Goal: Information Seeking & Learning: Learn about a topic

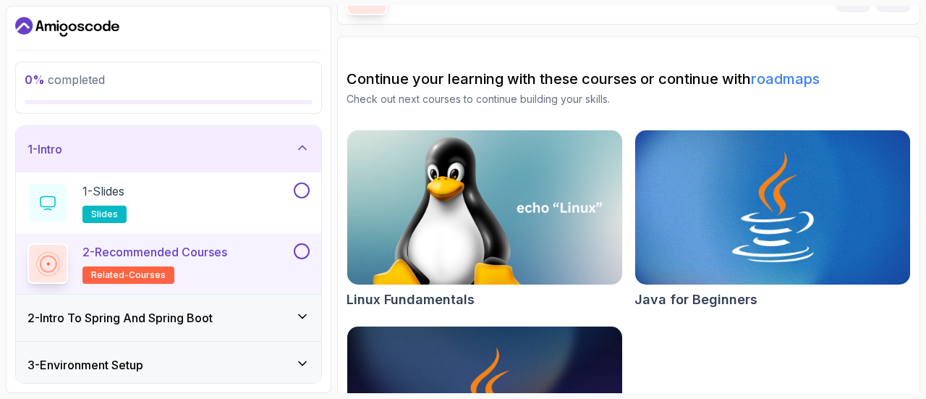
scroll to position [111, 0]
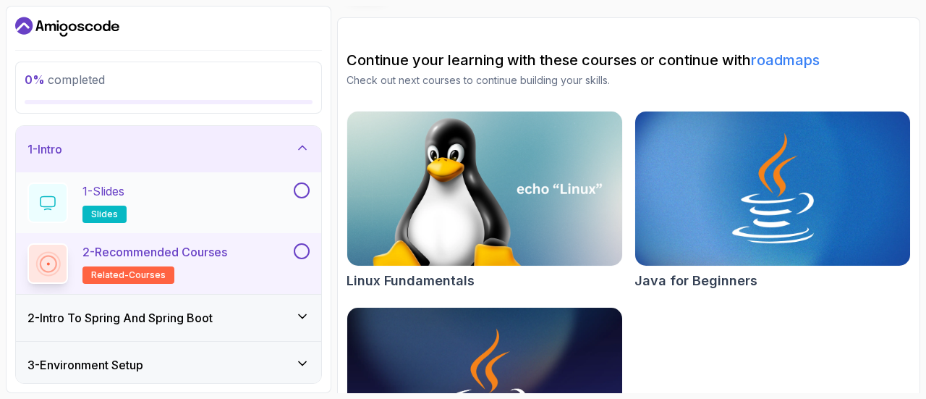
click at [220, 213] on div "1 - Slides slides" at bounding box center [158, 202] width 263 height 41
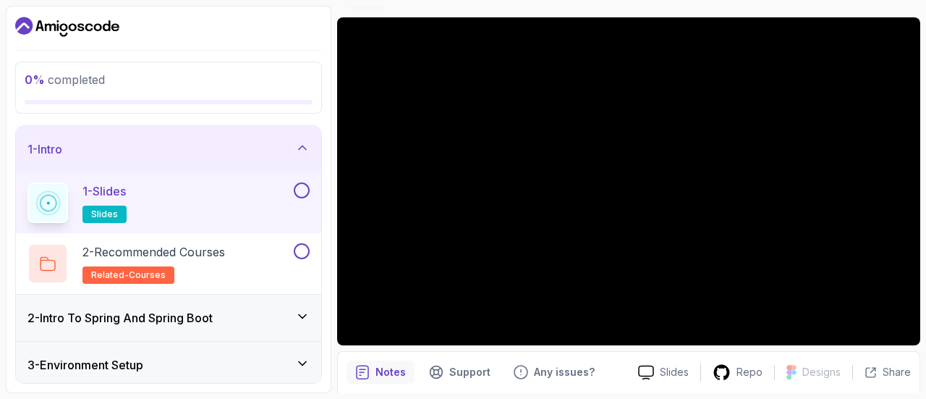
scroll to position [164, 0]
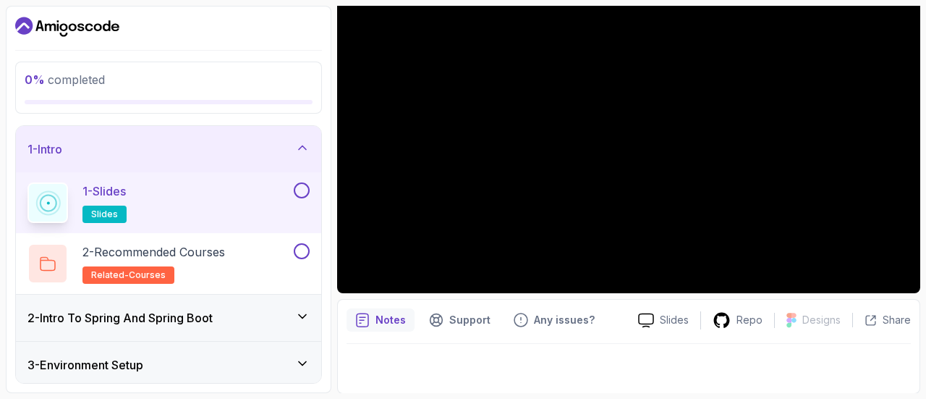
click at [280, 323] on div "2 - Intro To Spring And Spring Boot" at bounding box center [168, 317] width 282 height 17
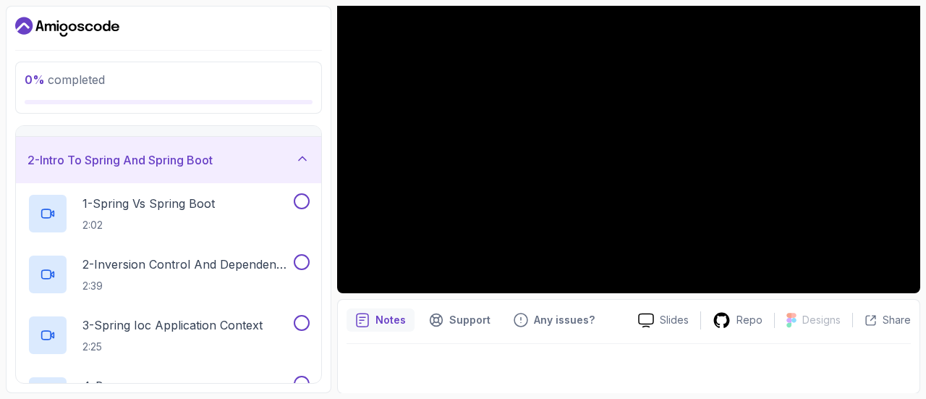
scroll to position [0, 0]
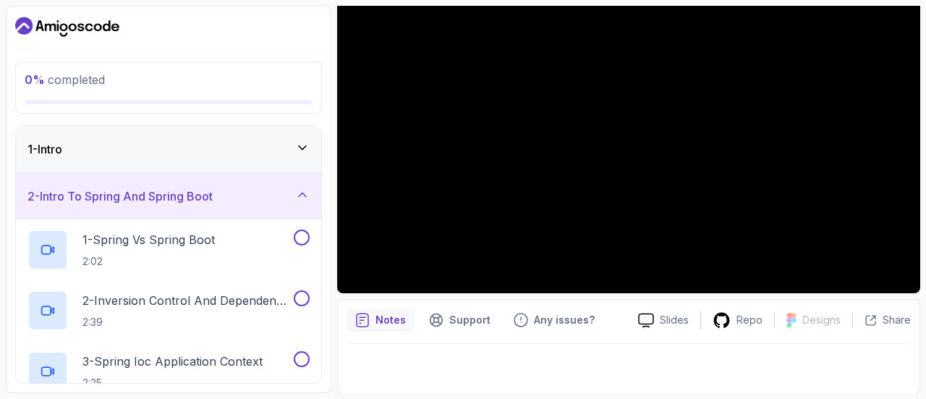
click at [430, 370] on div at bounding box center [629, 364] width 564 height 41
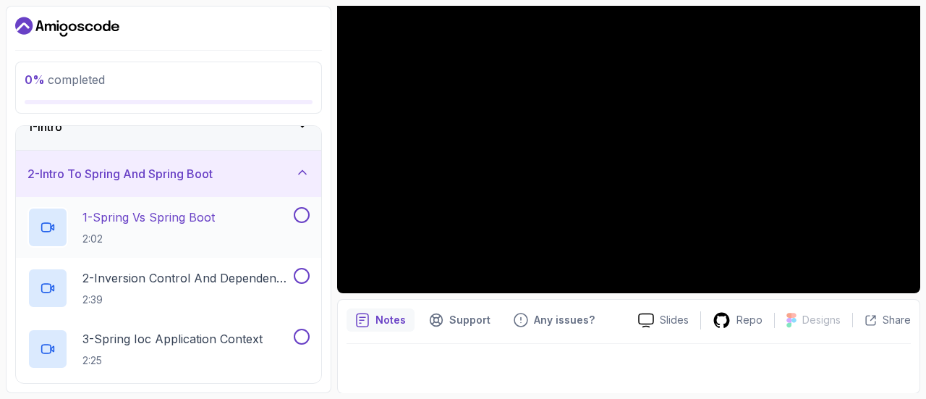
click at [198, 232] on p "2:02" at bounding box center [148, 239] width 132 height 14
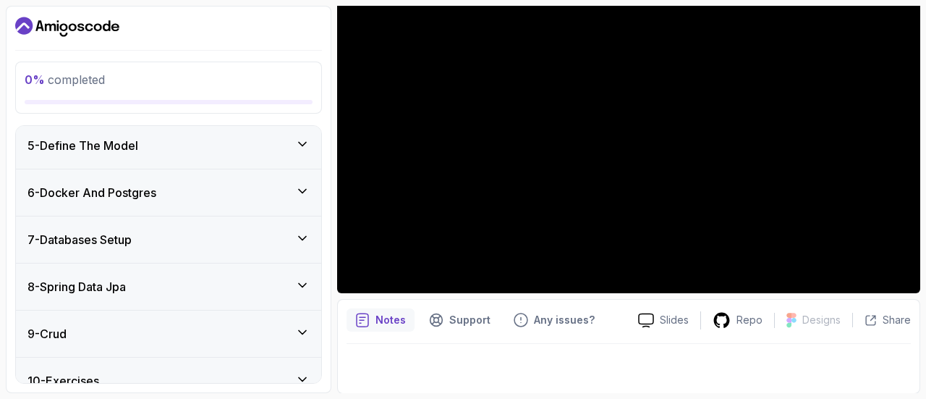
scroll to position [546, 0]
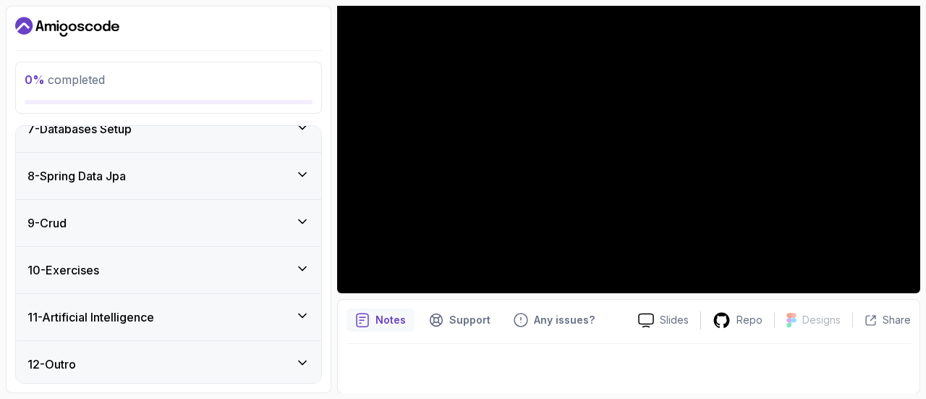
click at [651, 98] on section "0 % completed 1 - Intro 2 - Intro To Spring And Spring Boot 1 - Spring Vs Sprin…" at bounding box center [463, 199] width 926 height 399
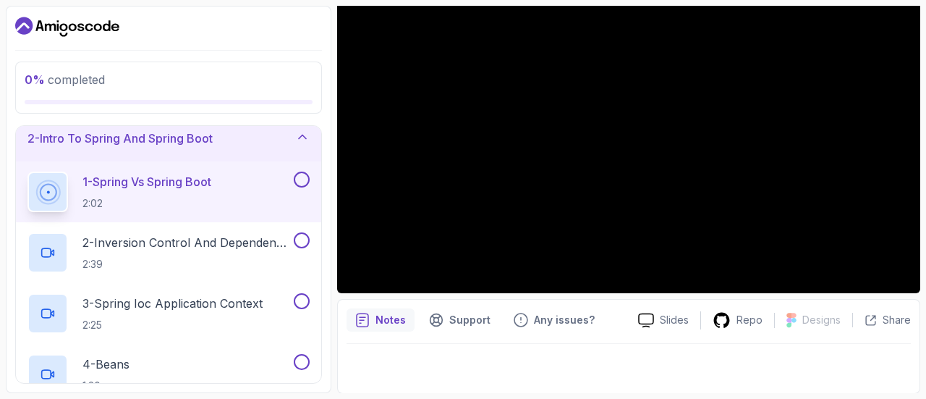
scroll to position [57, 0]
click at [204, 187] on p "1 - Spring Vs Spring Boot" at bounding box center [146, 182] width 129 height 17
click at [171, 181] on p "1 - Spring Vs Spring Boot" at bounding box center [146, 182] width 129 height 17
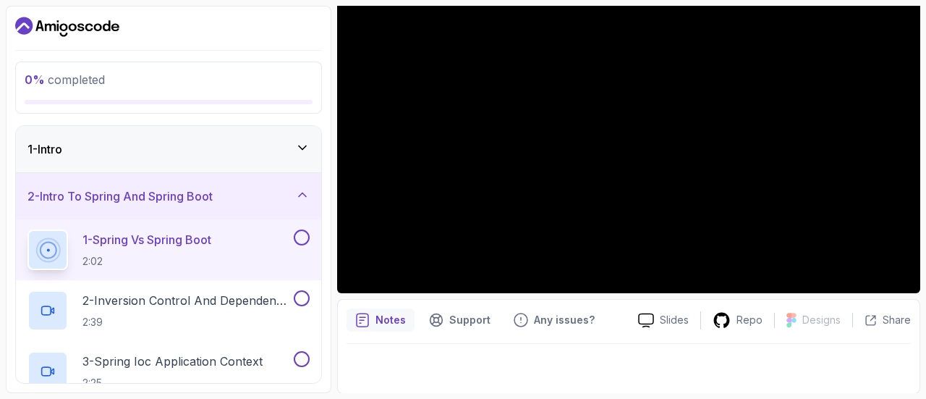
click at [299, 140] on icon at bounding box center [302, 147] width 14 height 14
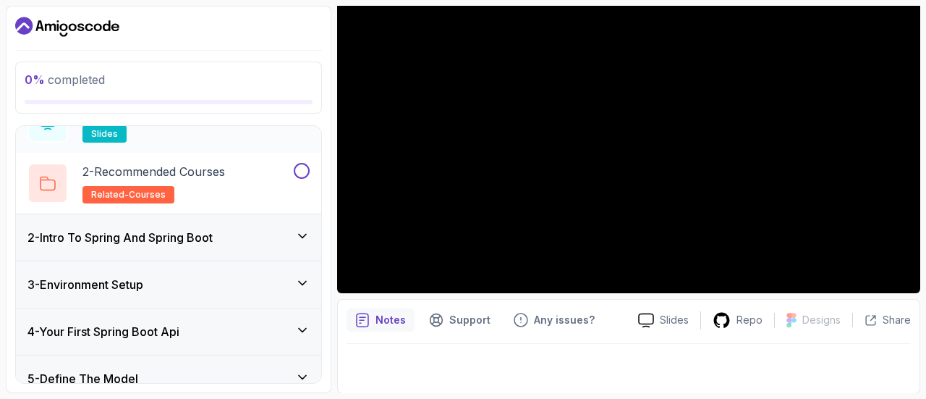
scroll to position [84, 0]
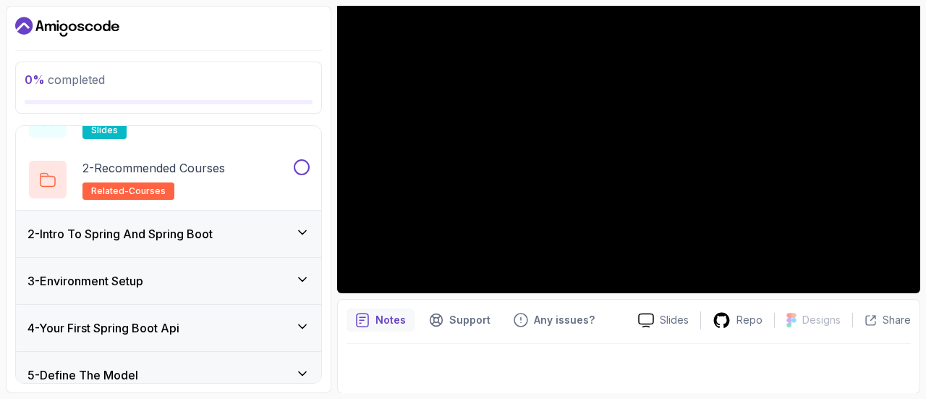
click at [265, 231] on div "2 - Intro To Spring And Spring Boot" at bounding box center [168, 233] width 282 height 17
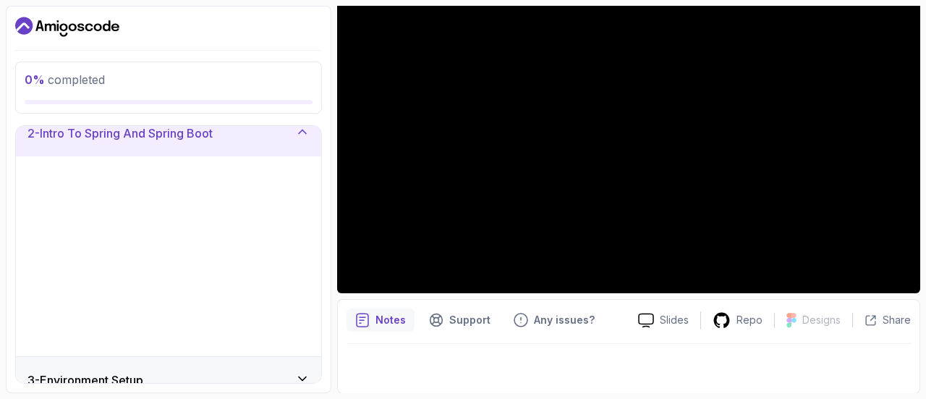
scroll to position [63, 0]
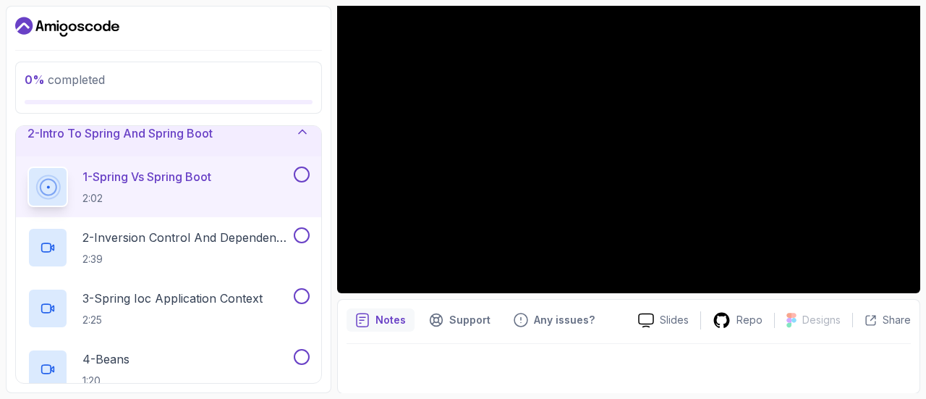
click at [139, 182] on p "1 - Spring Vs Spring Boot" at bounding box center [146, 176] width 129 height 17
click at [47, 186] on circle at bounding box center [48, 187] width 2 height 2
click at [300, 173] on button at bounding box center [302, 174] width 16 height 16
click at [182, 239] on p "2 - Inversion Control And Dependency Injection" at bounding box center [186, 237] width 208 height 17
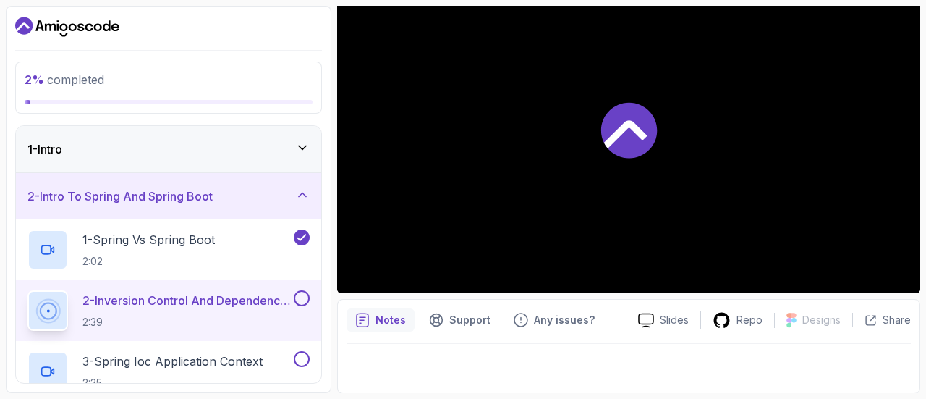
click at [124, 150] on div "1 - Intro" at bounding box center [168, 148] width 282 height 17
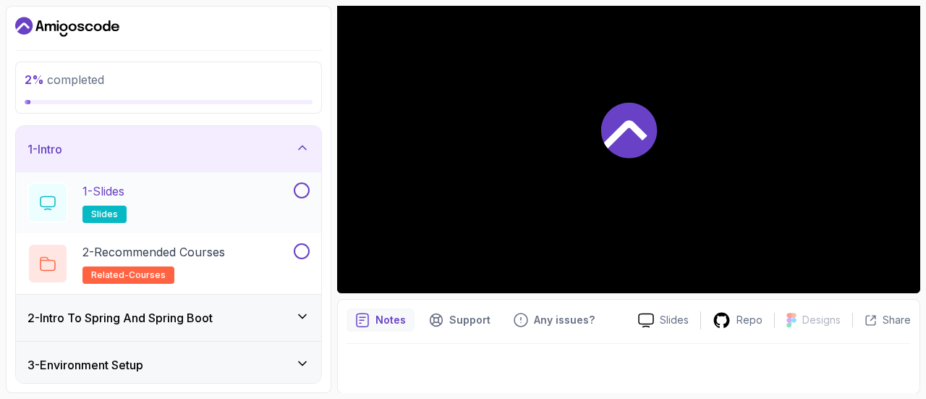
click at [297, 187] on button at bounding box center [302, 190] width 16 height 16
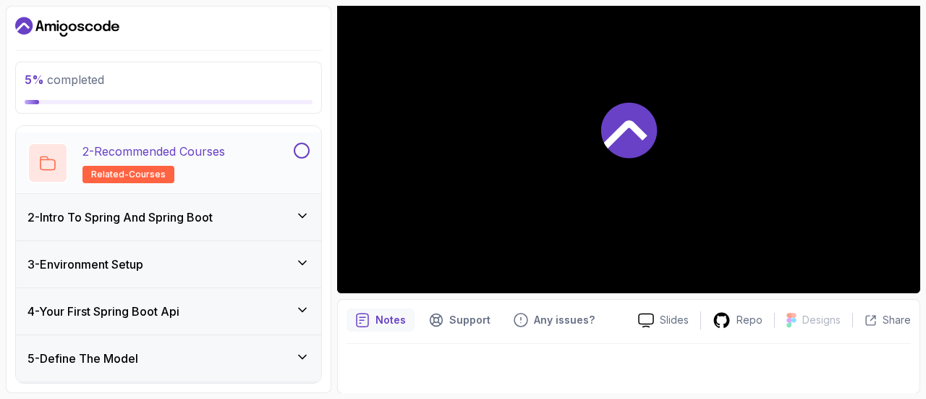
scroll to position [101, 0]
click at [311, 212] on div "2 - Intro To Spring And Spring Boot" at bounding box center [168, 216] width 305 height 46
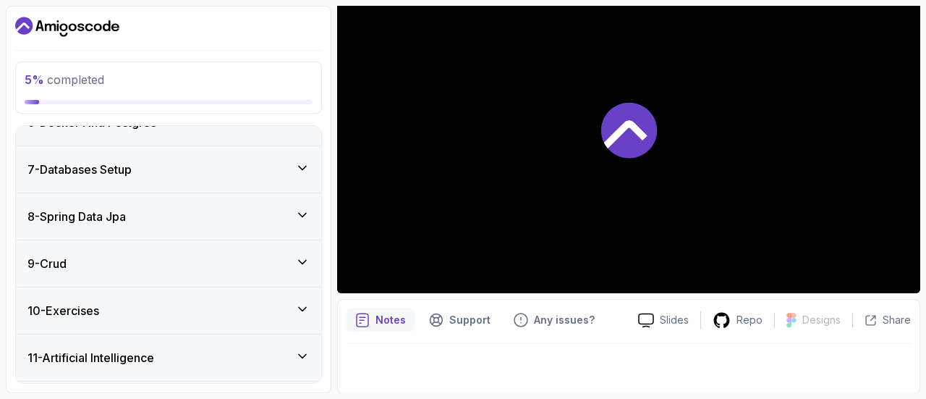
scroll to position [546, 0]
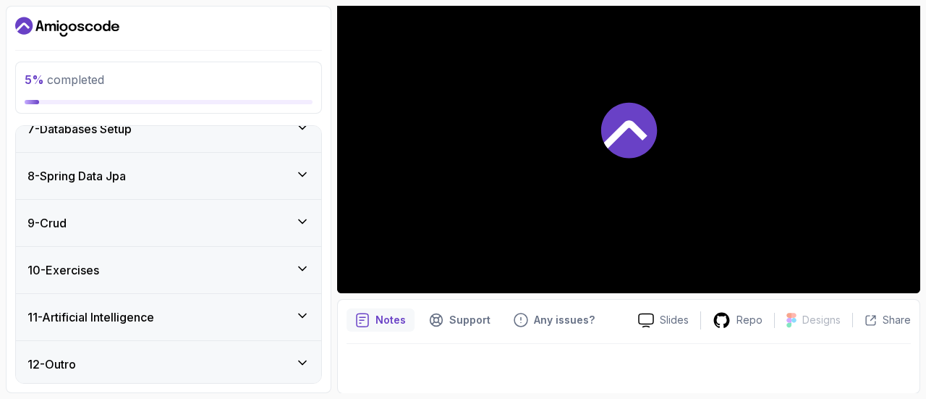
click at [298, 315] on icon at bounding box center [302, 315] width 14 height 14
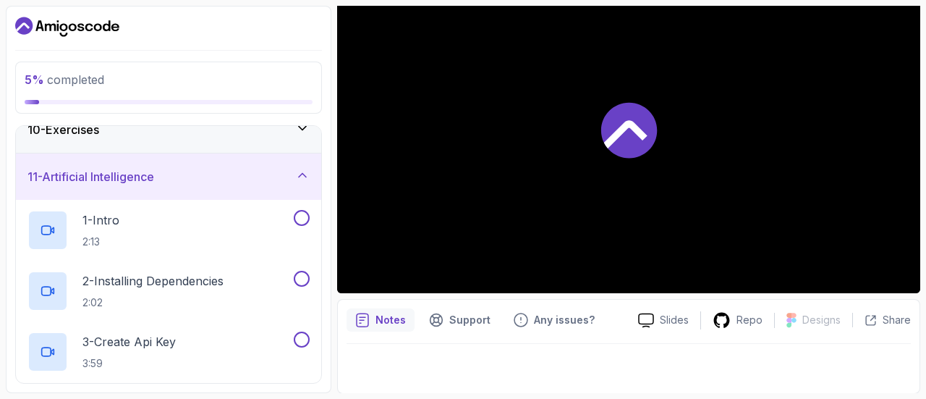
scroll to position [0, 0]
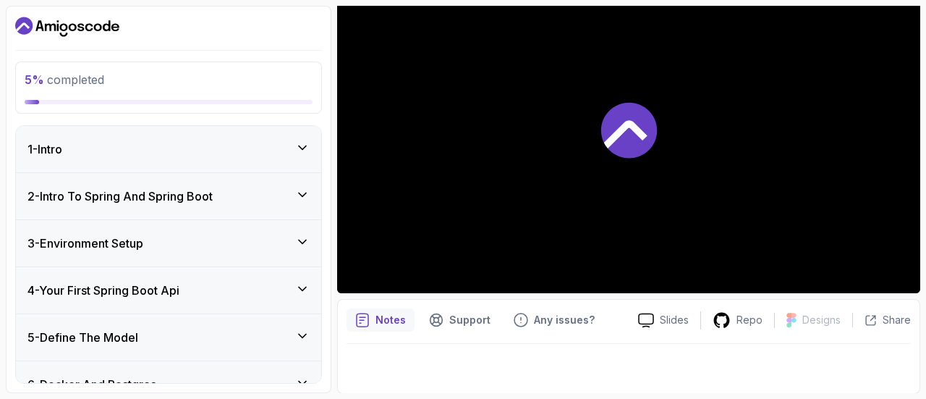
click at [651, 158] on div at bounding box center [628, 129] width 583 height 328
click at [289, 137] on div "1 - Intro" at bounding box center [168, 149] width 305 height 46
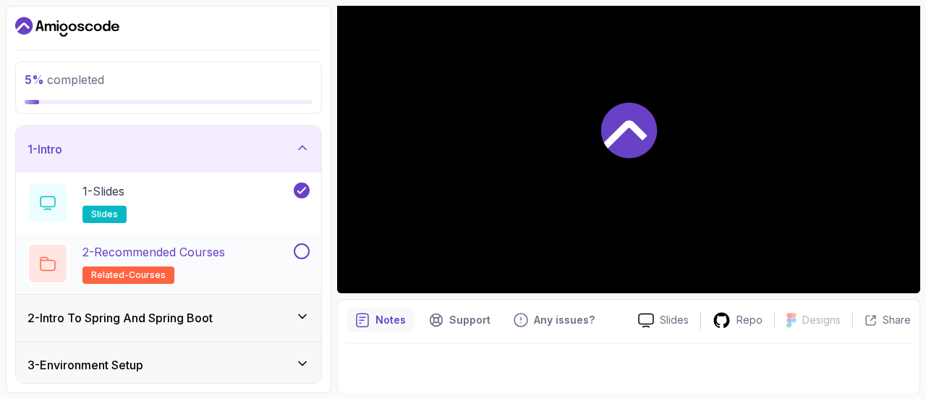
click at [307, 250] on button at bounding box center [302, 251] width 16 height 16
click at [294, 315] on div "2 - Intro To Spring And Spring Boot" at bounding box center [168, 317] width 282 height 17
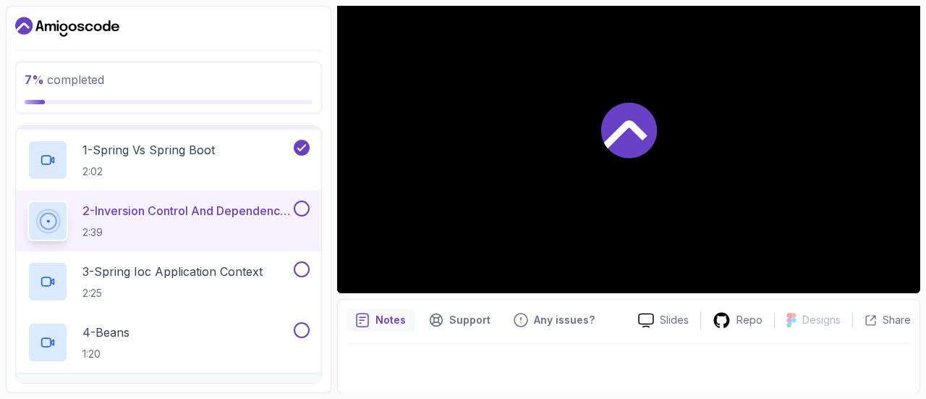
scroll to position [92, 0]
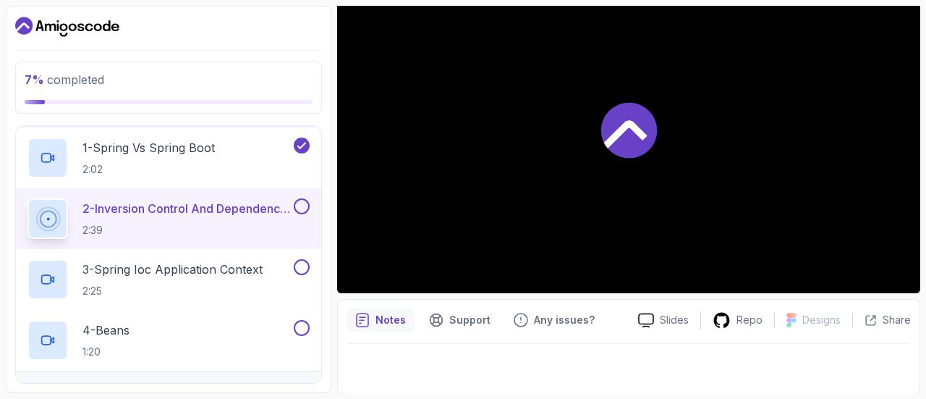
click at [117, 229] on p "2:39" at bounding box center [186, 230] width 208 height 14
click at [152, 277] on h2 "3 - Spring Ioc Application Context 2:25" at bounding box center [172, 279] width 180 height 38
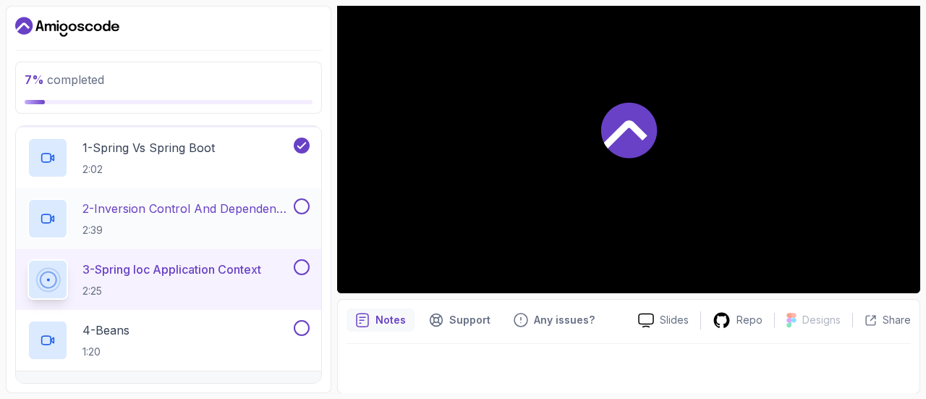
click at [150, 218] on h2 "2 - Inversion Control And Dependency Injection 2:39" at bounding box center [186, 219] width 208 height 38
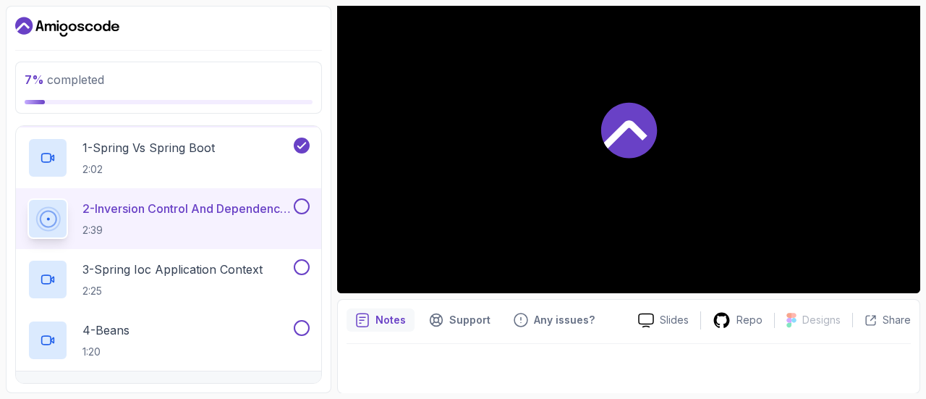
click at [150, 218] on h2 "2 - Inversion Control And Dependency Injection 2:39" at bounding box center [186, 219] width 208 height 38
